Goal: Find specific page/section: Find specific page/section

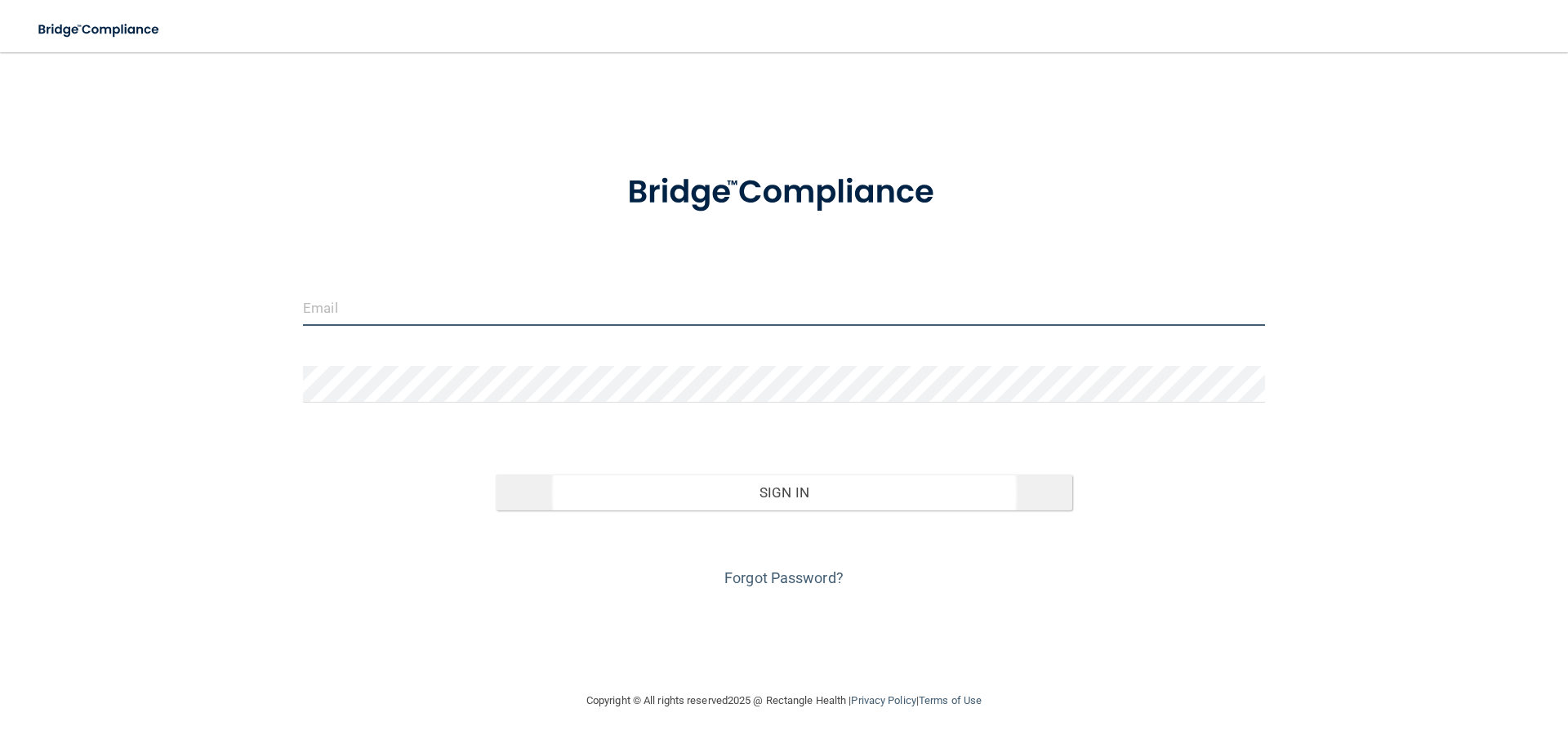
type input "[EMAIL_ADDRESS][DOMAIN_NAME]"
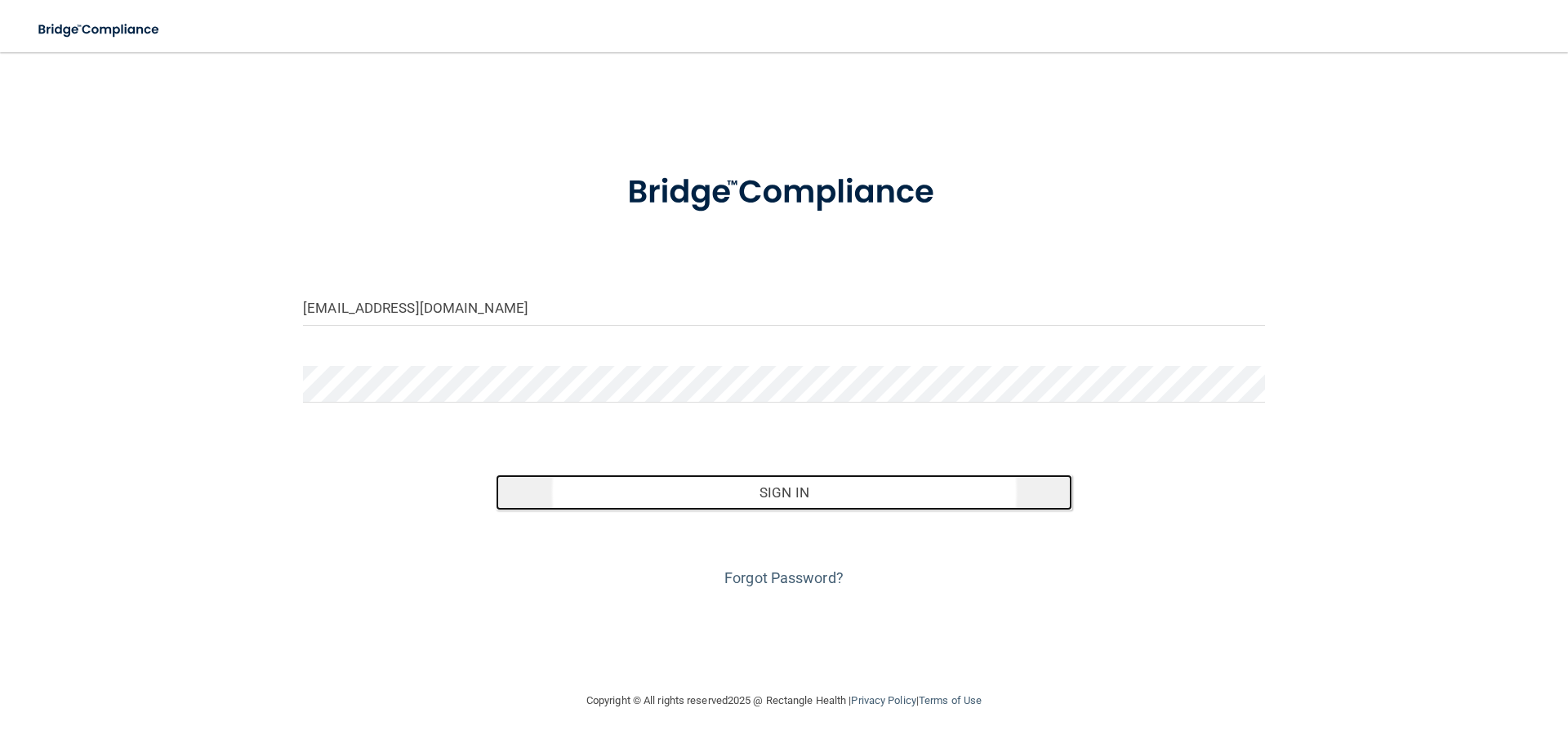
click at [810, 497] on button "Sign In" at bounding box center [784, 493] width 577 height 36
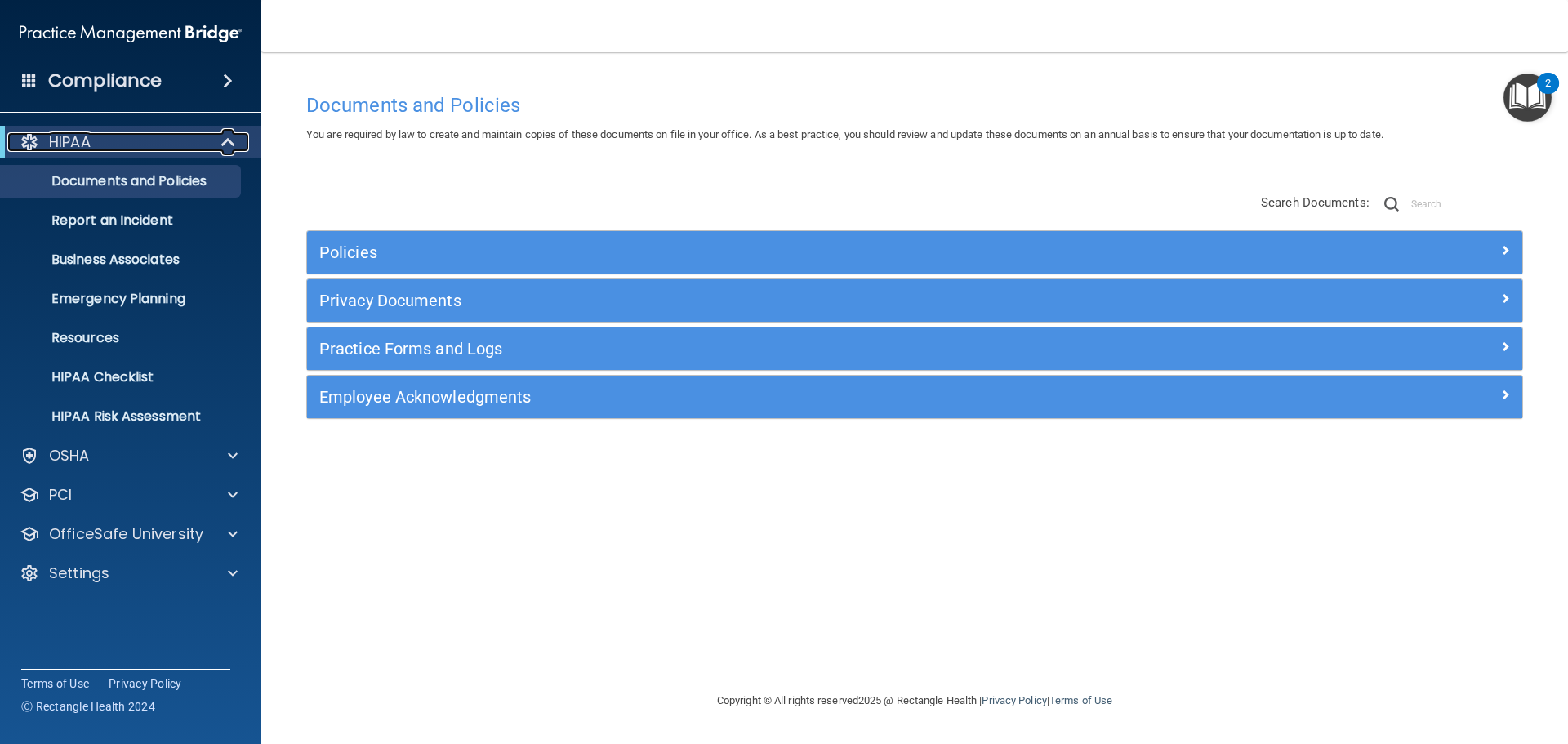
click at [223, 137] on span at bounding box center [229, 142] width 14 height 20
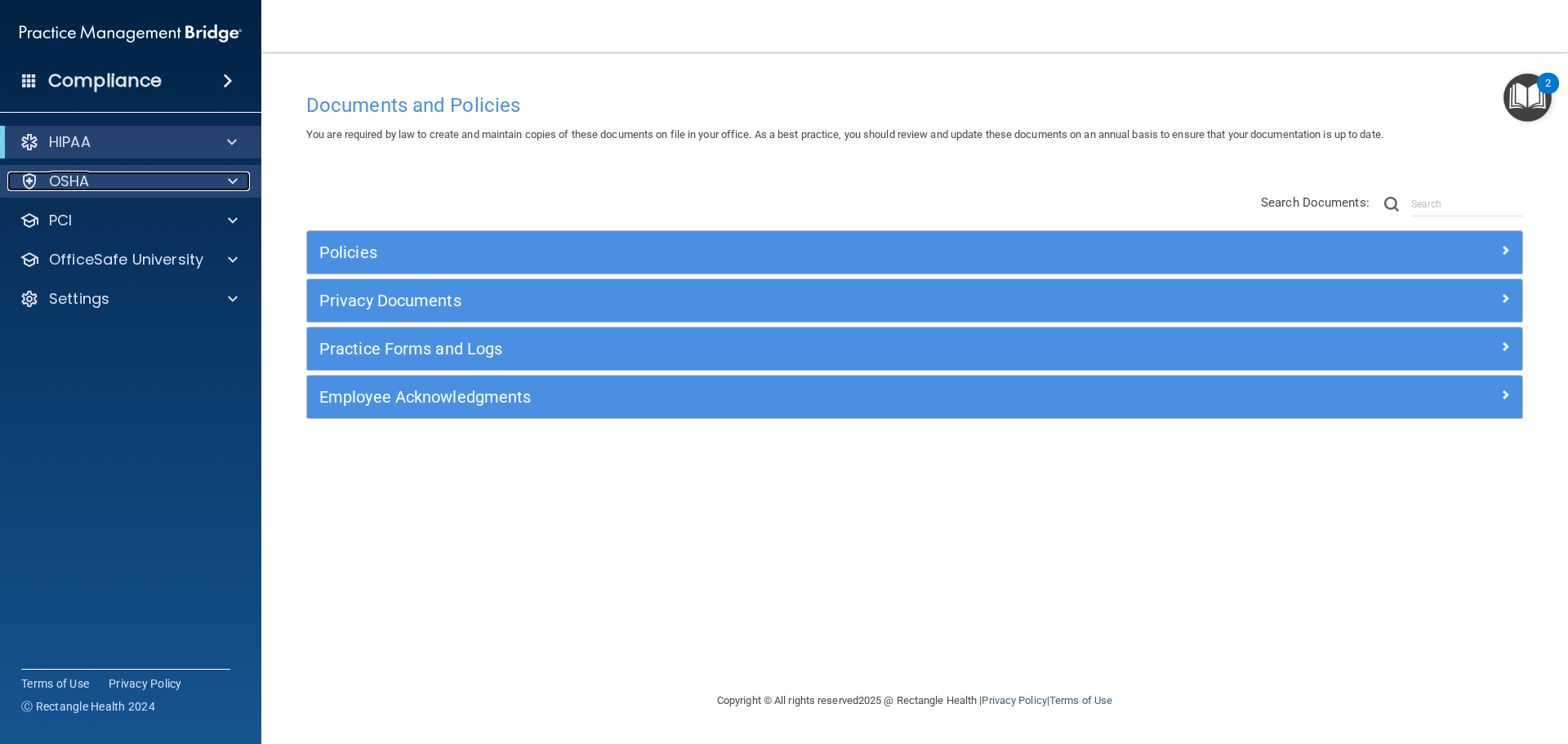
click at [232, 186] on span at bounding box center [232, 181] width 10 height 20
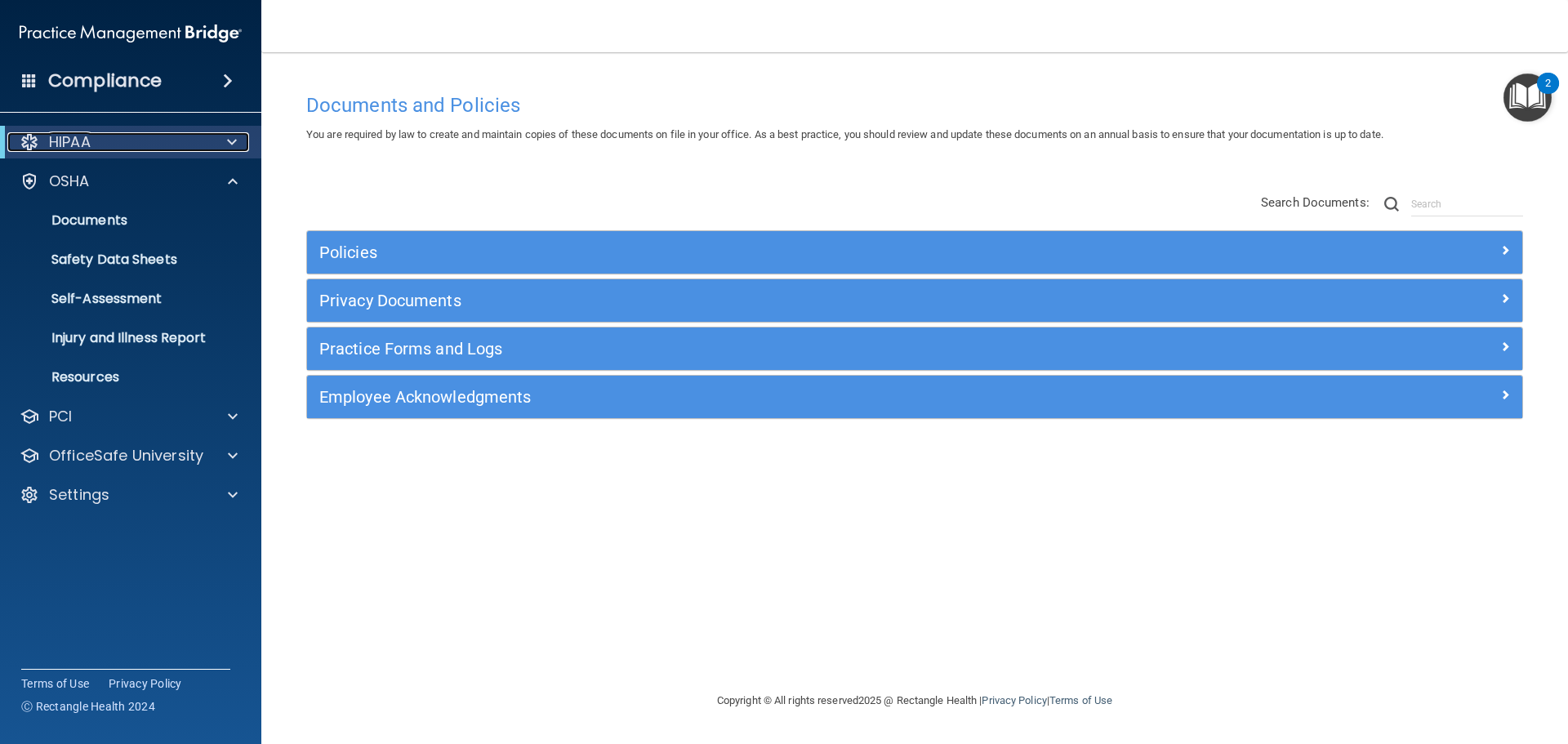
click at [112, 142] on div "HIPAA" at bounding box center [108, 142] width 202 height 20
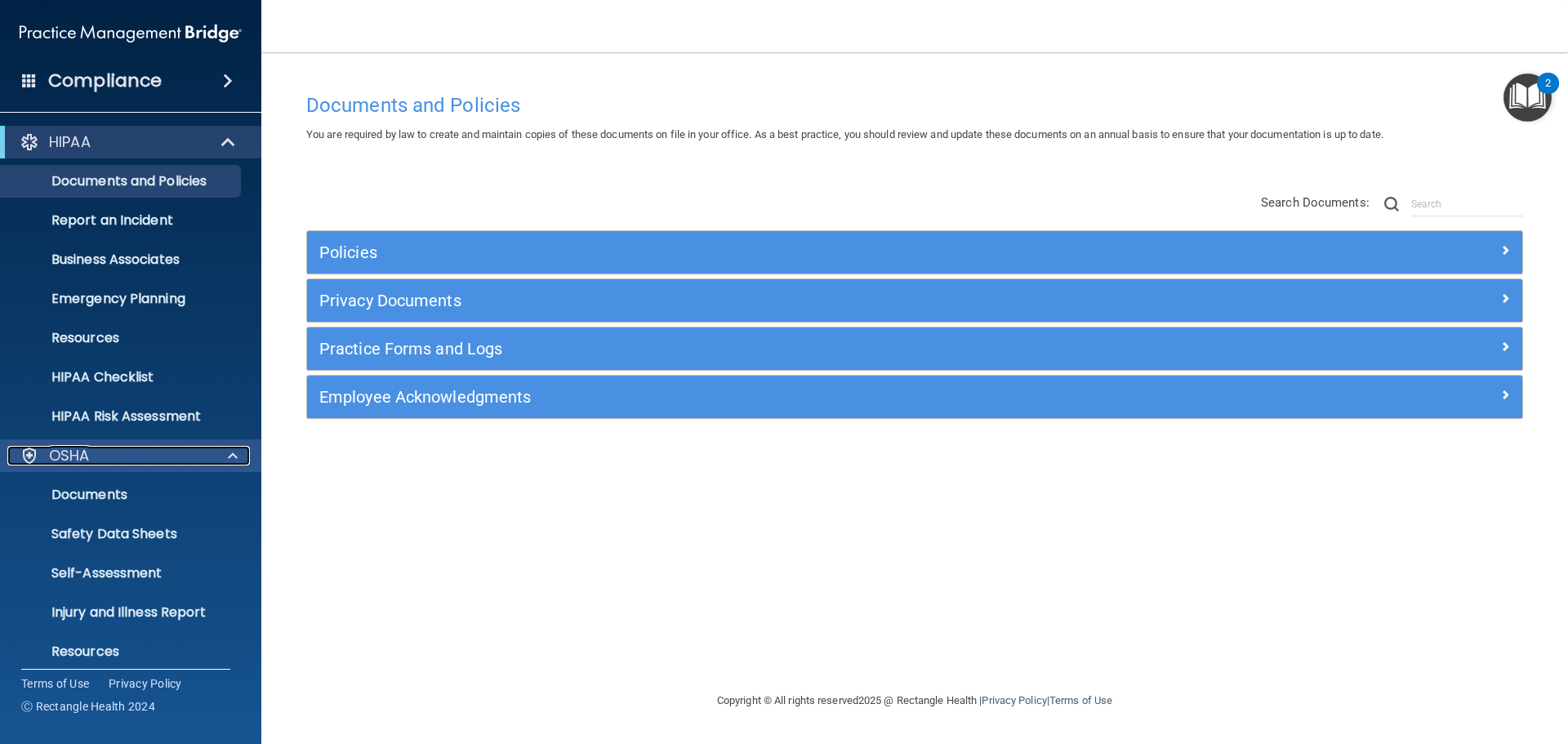
click at [232, 459] on span at bounding box center [232, 456] width 10 height 20
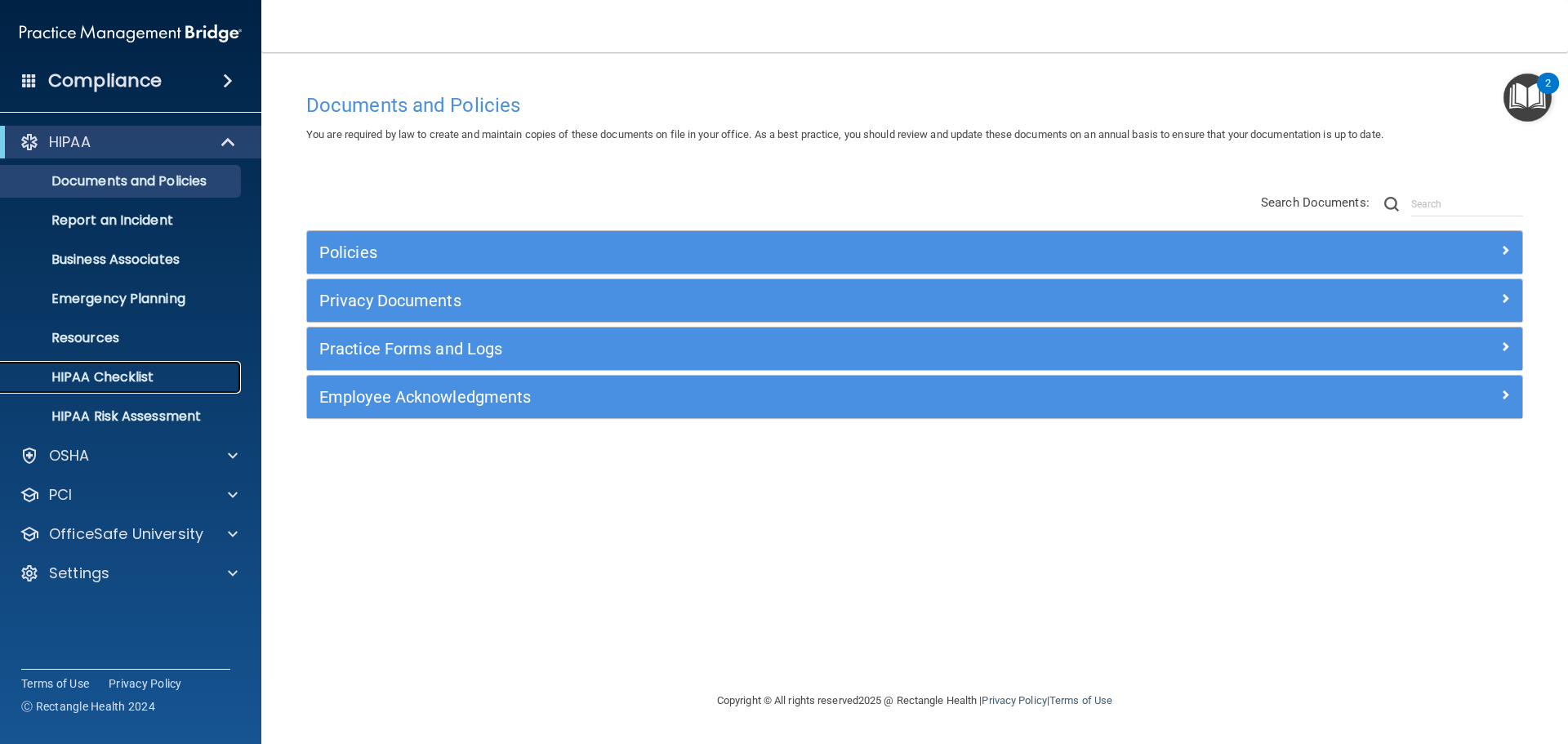
click at [128, 379] on p "HIPAA Checklist" at bounding box center [122, 378] width 223 height 16
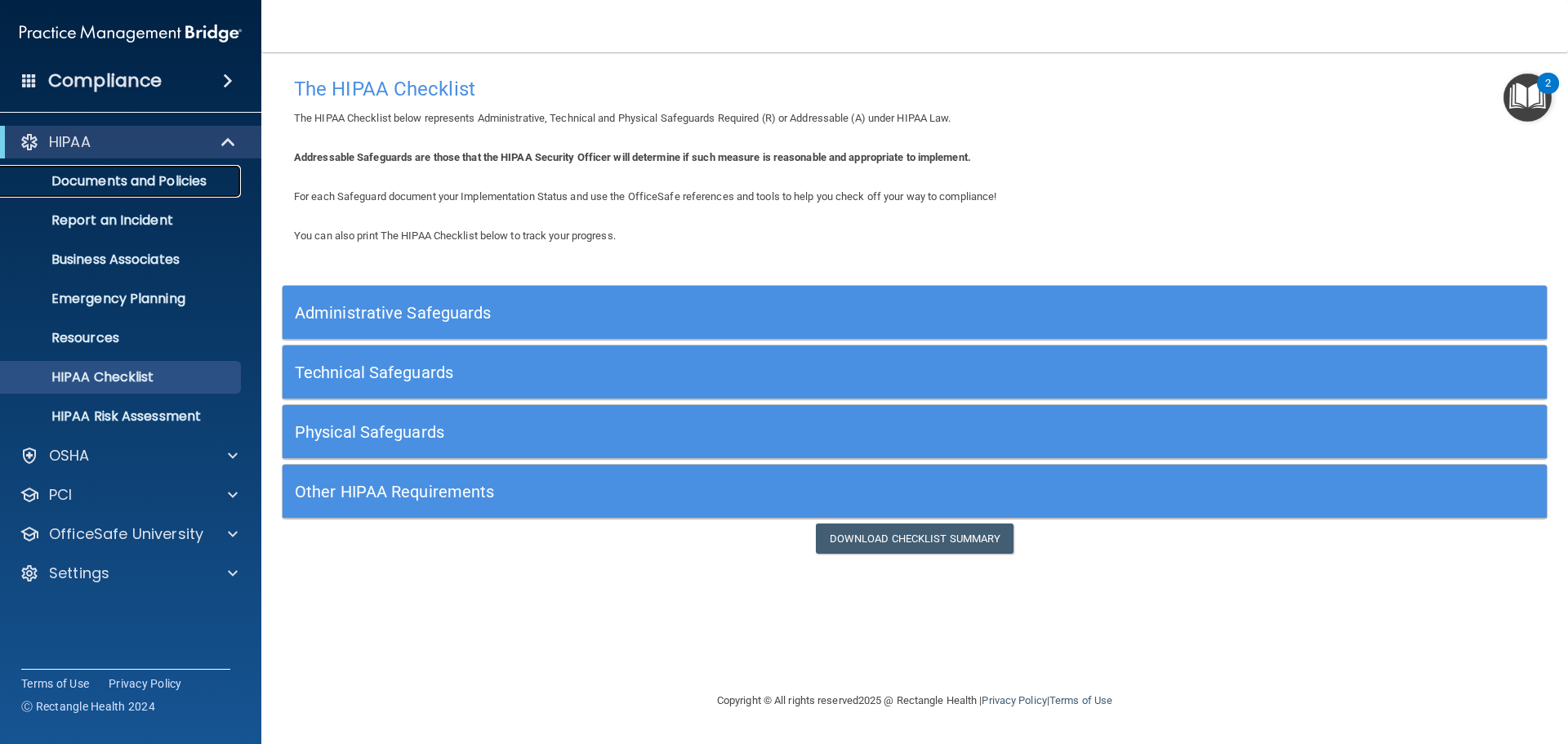
click at [171, 178] on p "Documents and Policies" at bounding box center [122, 181] width 223 height 16
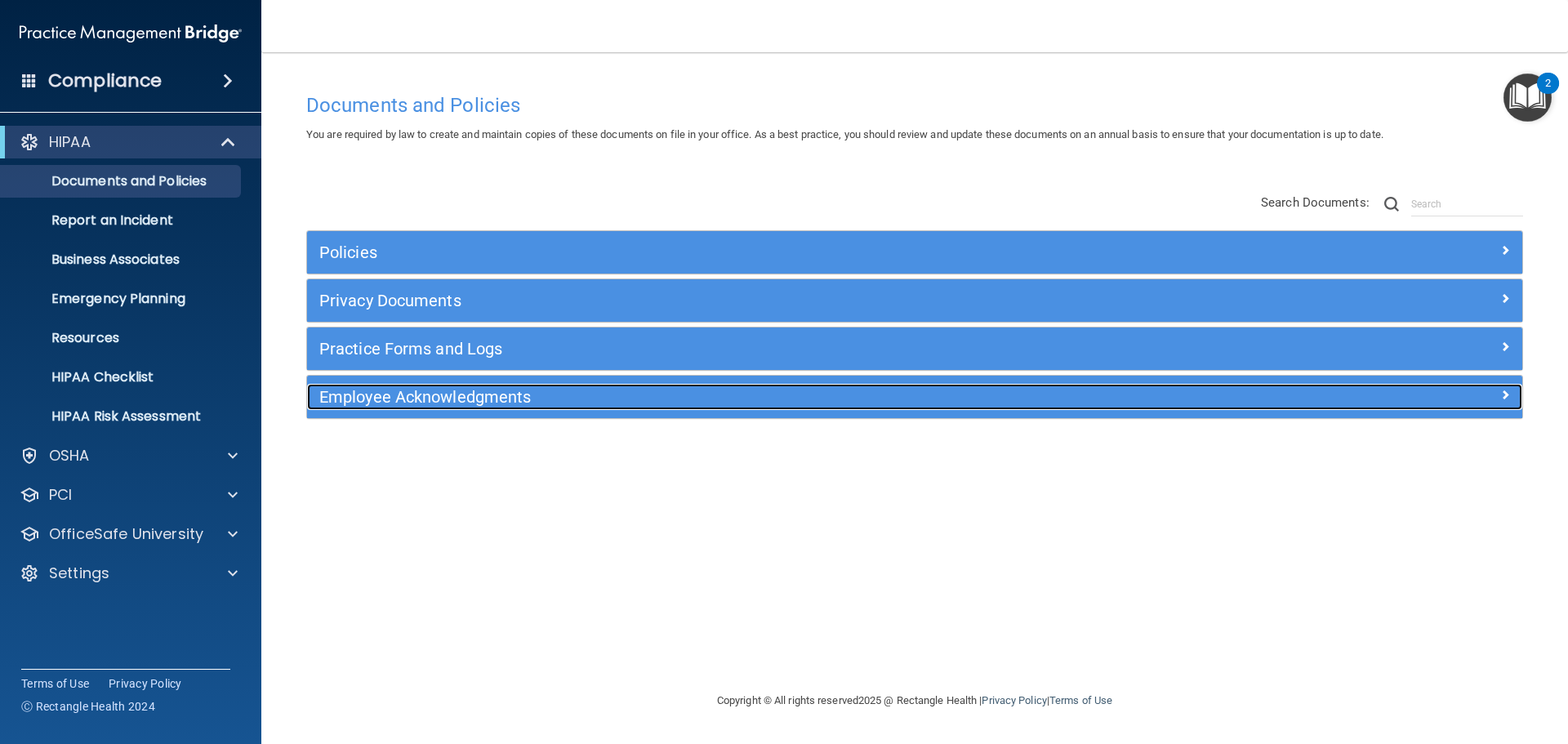
click at [1489, 398] on div at bounding box center [1370, 394] width 304 height 20
